Goal: Download file/media

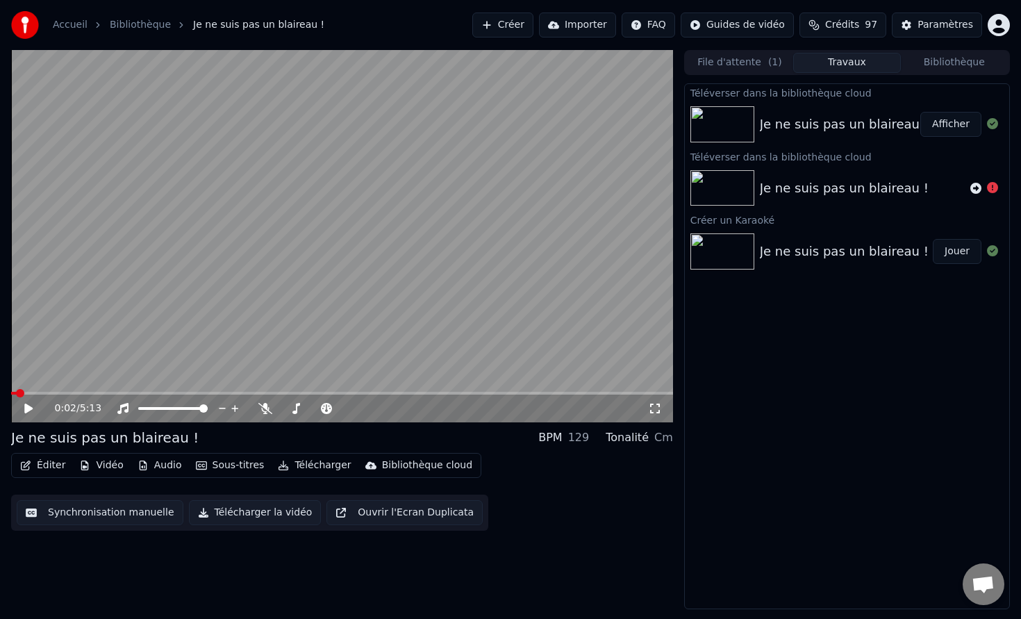
click at [940, 124] on button "Afficher" at bounding box center [950, 124] width 61 height 25
click at [317, 467] on button "Télécharger" at bounding box center [314, 464] width 84 height 19
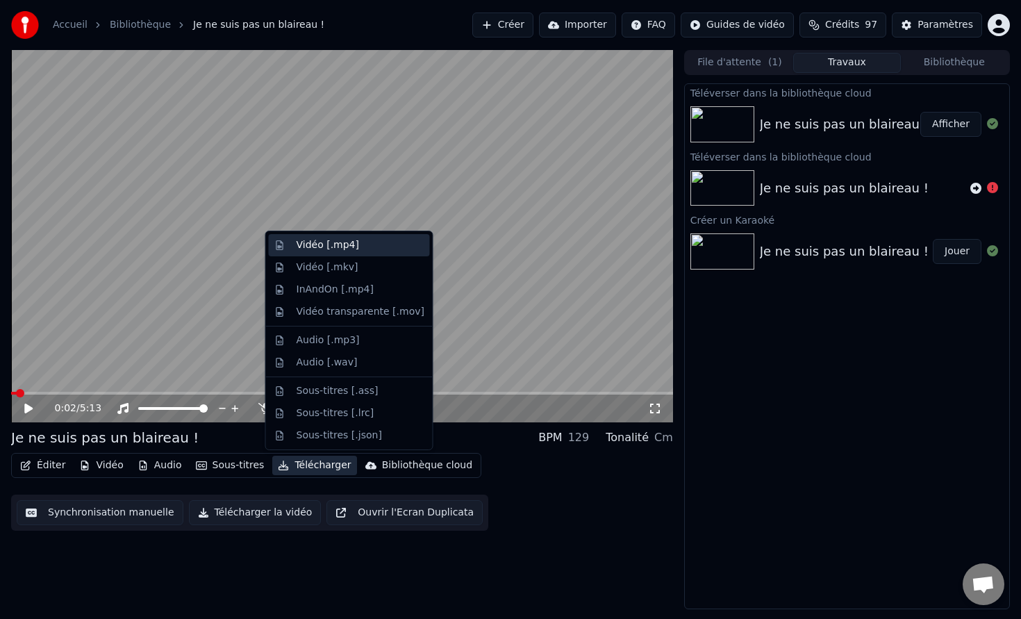
click at [332, 251] on div "Vidéo [.mp4]" at bounding box center [327, 245] width 62 height 14
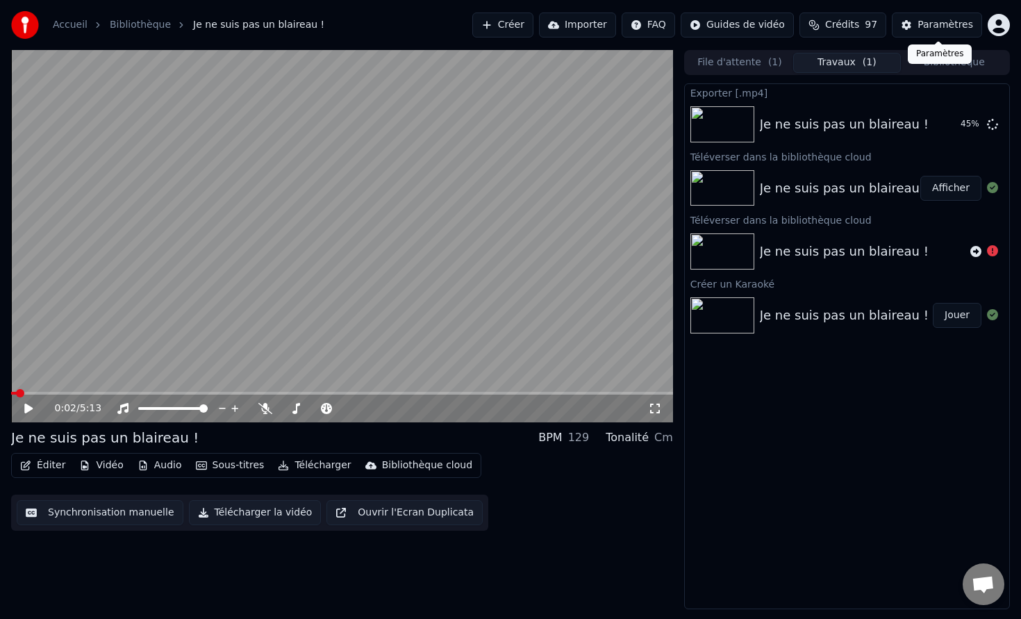
click at [948, 22] on div "Paramètres" at bounding box center [945, 25] width 56 height 14
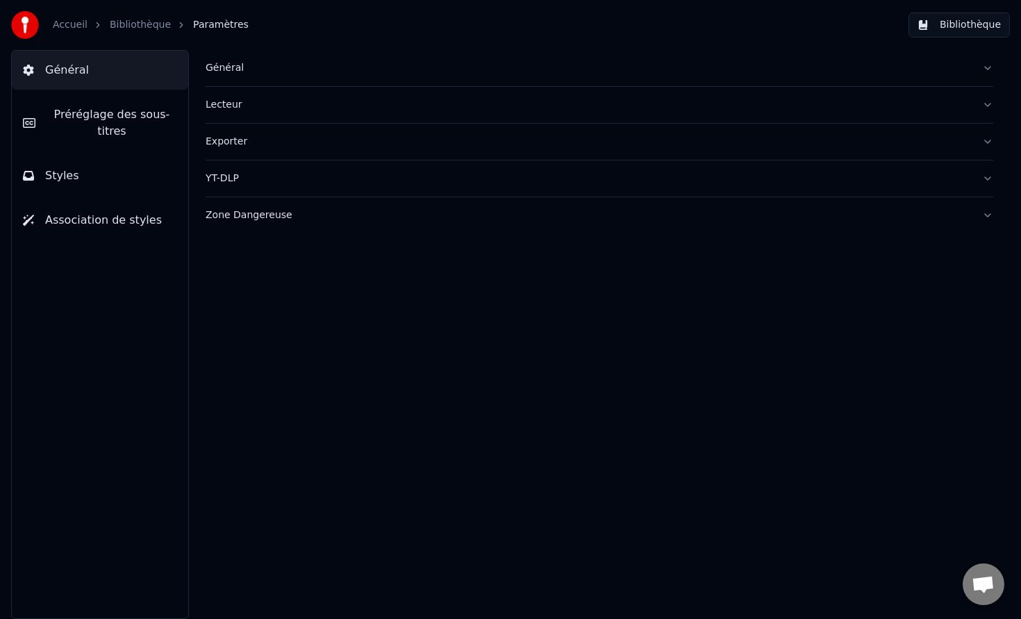
click at [132, 13] on div "Accueil Bibliothèque Paramètres" at bounding box center [129, 25] width 237 height 28
click at [84, 19] on link "Accueil" at bounding box center [70, 25] width 35 height 14
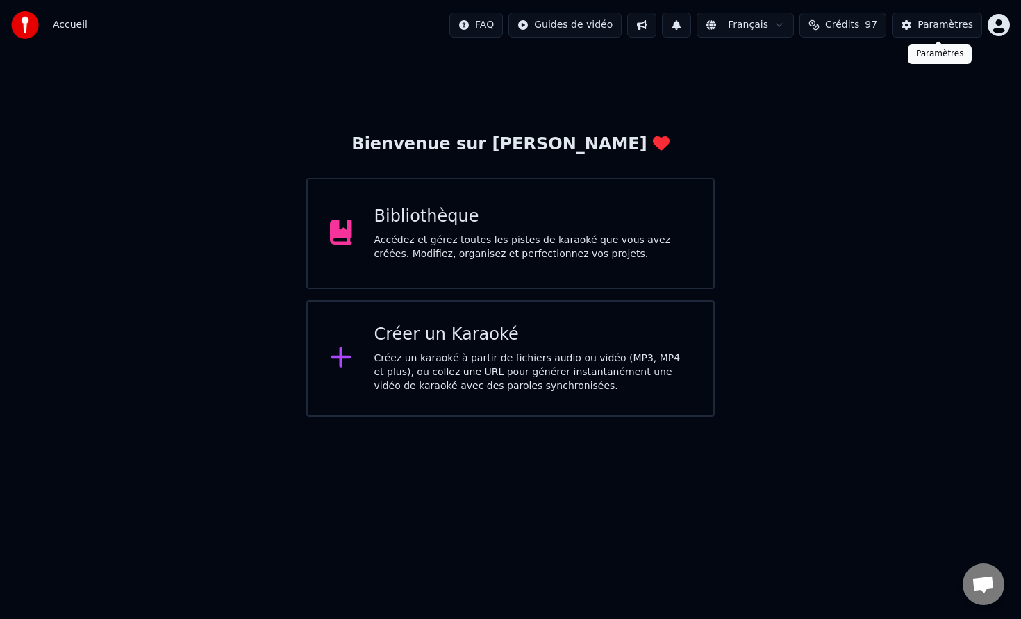
click at [1009, 19] on html "Accueil FAQ Guides de vidéo Français Crédits 97 Paramètres Bienvenue sur Youka …" at bounding box center [510, 208] width 1021 height 417
click at [910, 87] on div "[EMAIL_ADDRESS][DOMAIN_NAME] Facturation Vote des Fonctionnalités Se Déconnecte…" at bounding box center [937, 114] width 167 height 151
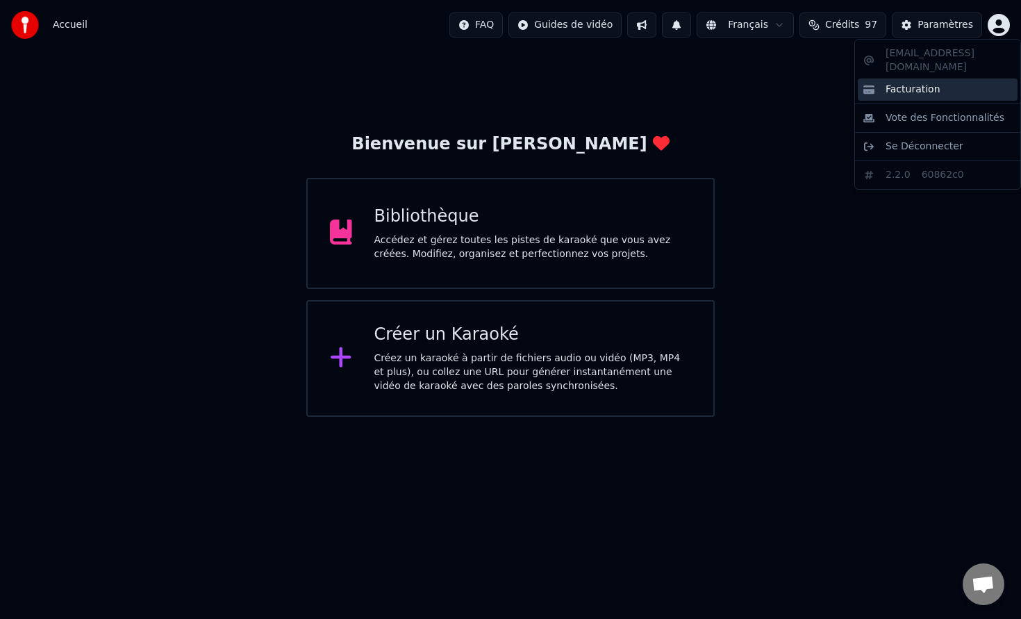
click at [912, 83] on span "Facturation" at bounding box center [912, 90] width 55 height 14
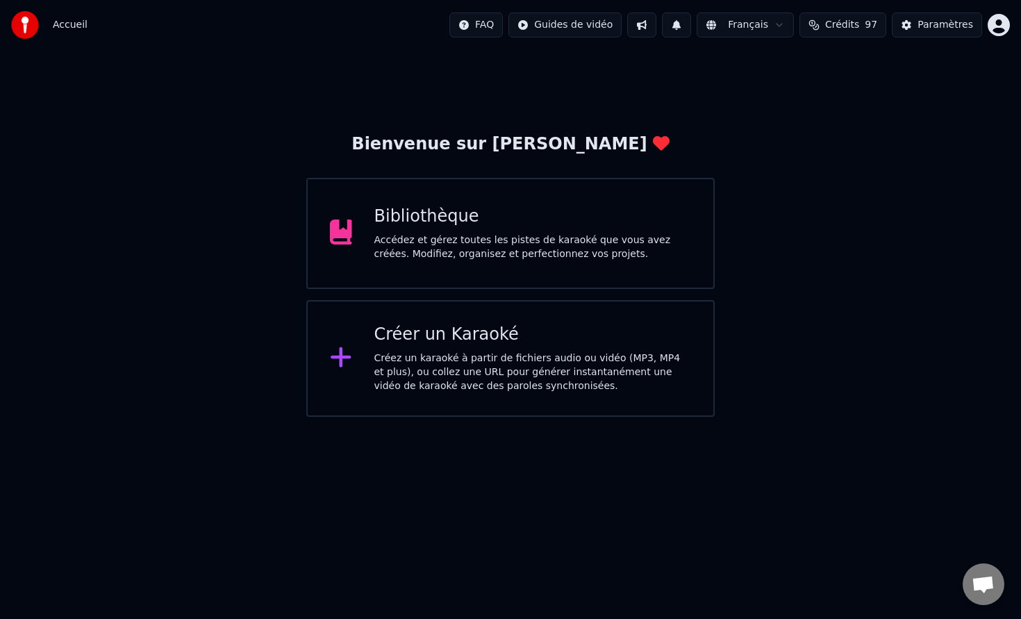
click at [647, 220] on div "Bibliothèque" at bounding box center [532, 217] width 317 height 22
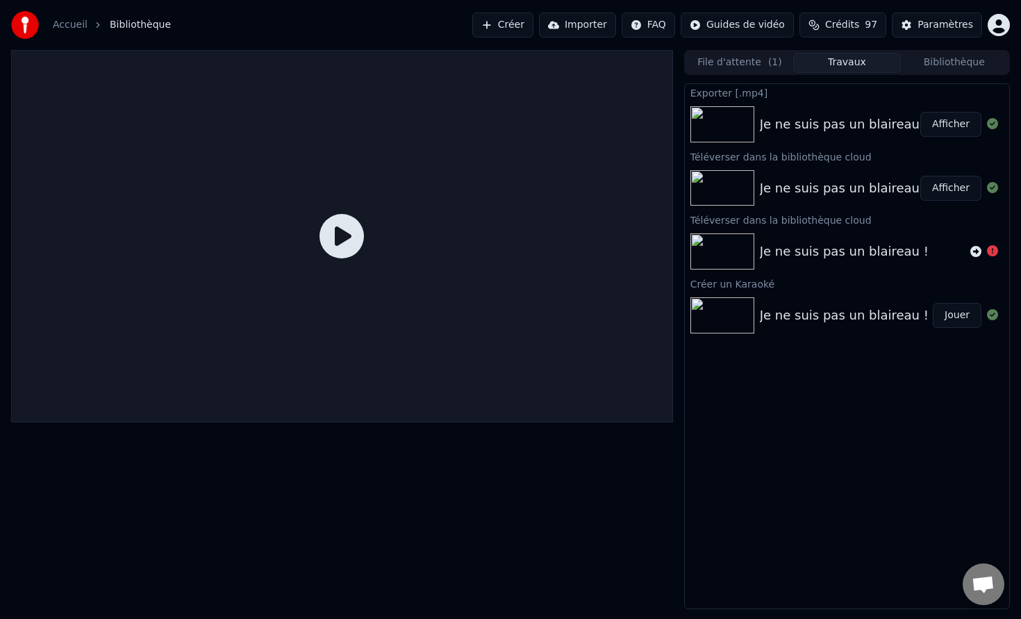
click at [970, 124] on button "Afficher" at bounding box center [950, 124] width 61 height 25
